Goal: Task Accomplishment & Management: Complete application form

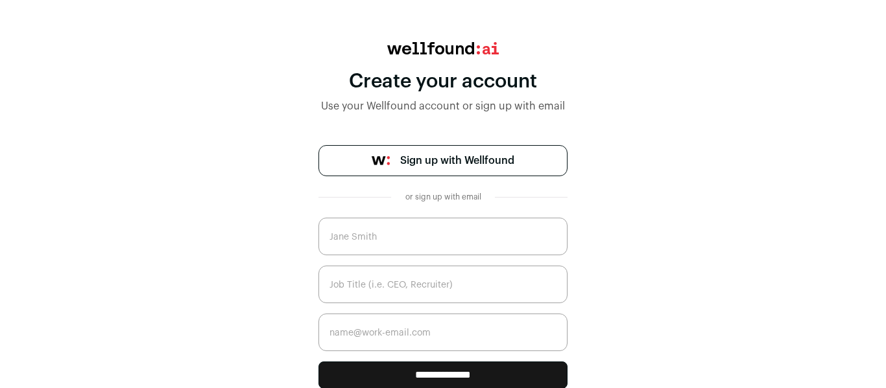
scroll to position [93, 0]
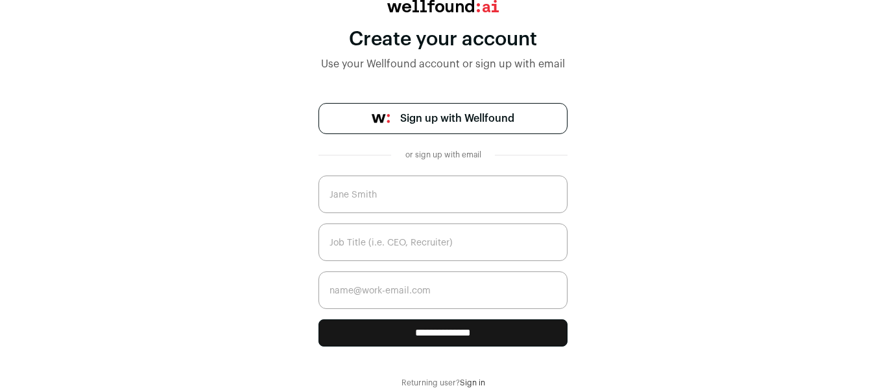
click at [466, 202] on input "text" at bounding box center [442, 195] width 249 height 38
type input "[PERSON_NAME]"
click at [470, 121] on span "Sign up with Wellfound" at bounding box center [457, 119] width 114 height 16
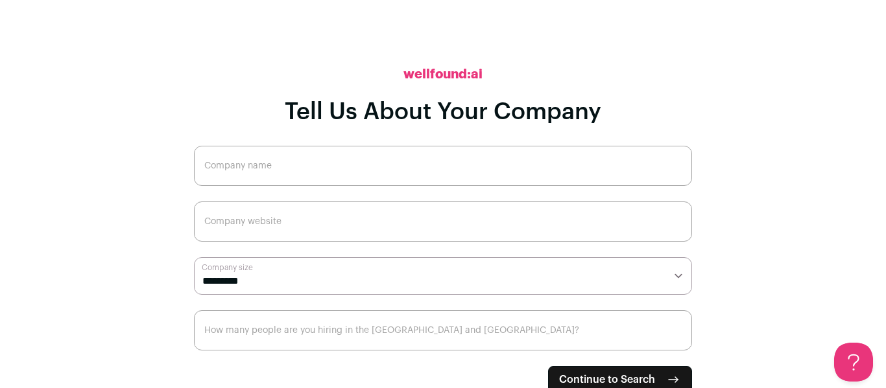
scroll to position [19, 0]
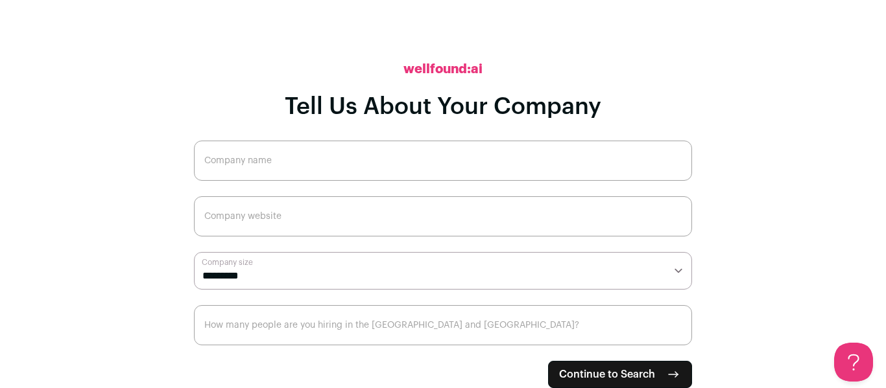
click at [600, 365] on button "Continue to Search" at bounding box center [620, 374] width 144 height 27
